Goal: Task Accomplishment & Management: Use online tool/utility

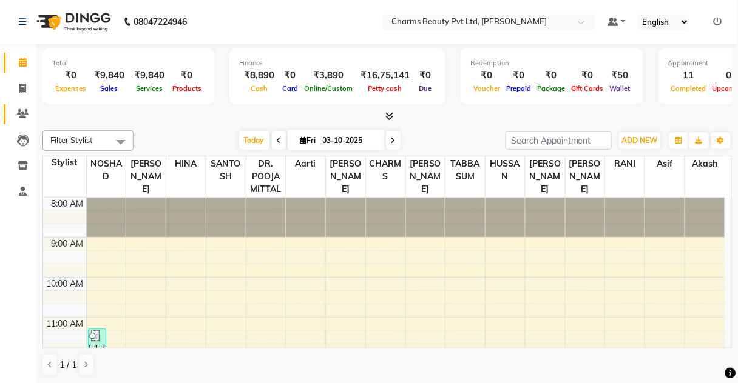
click at [30, 105] on link "Clients" at bounding box center [18, 114] width 29 height 20
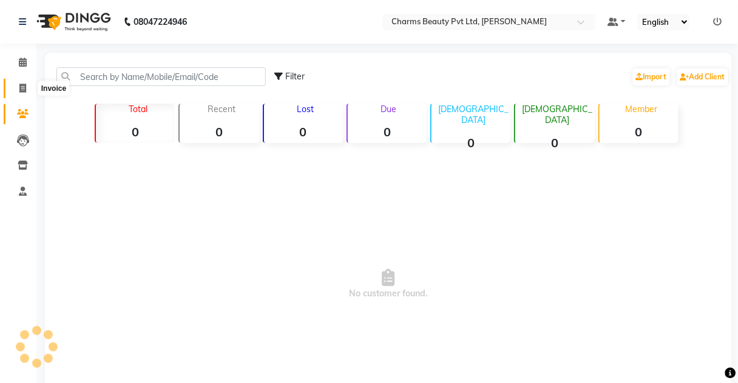
click at [18, 89] on span at bounding box center [22, 89] width 21 height 14
select select "service"
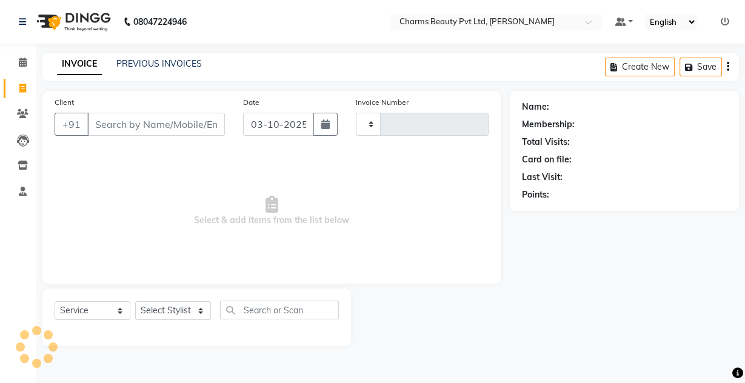
type input "2750"
select select "3743"
